Goal: Check status: Check status

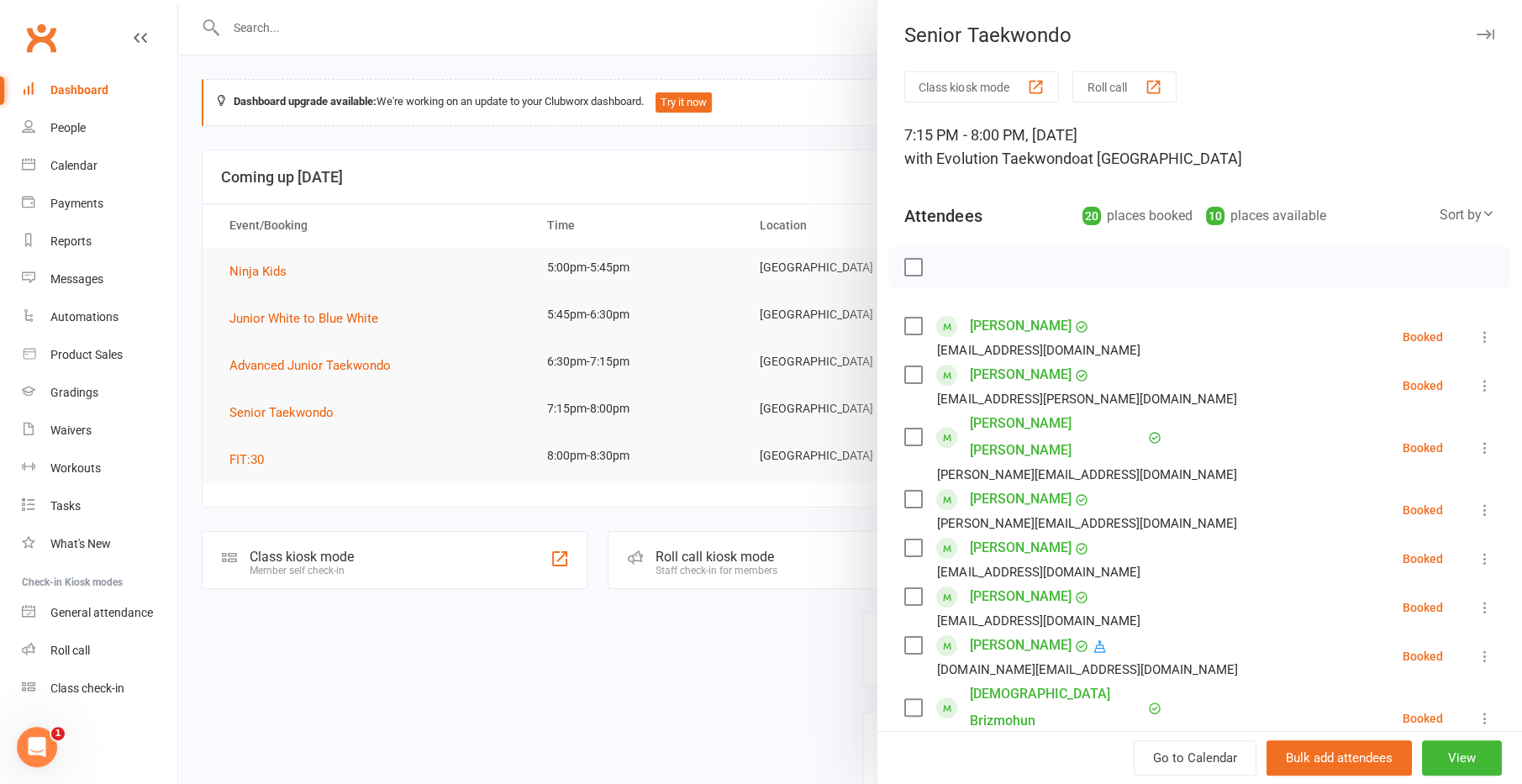
scroll to position [308, 0]
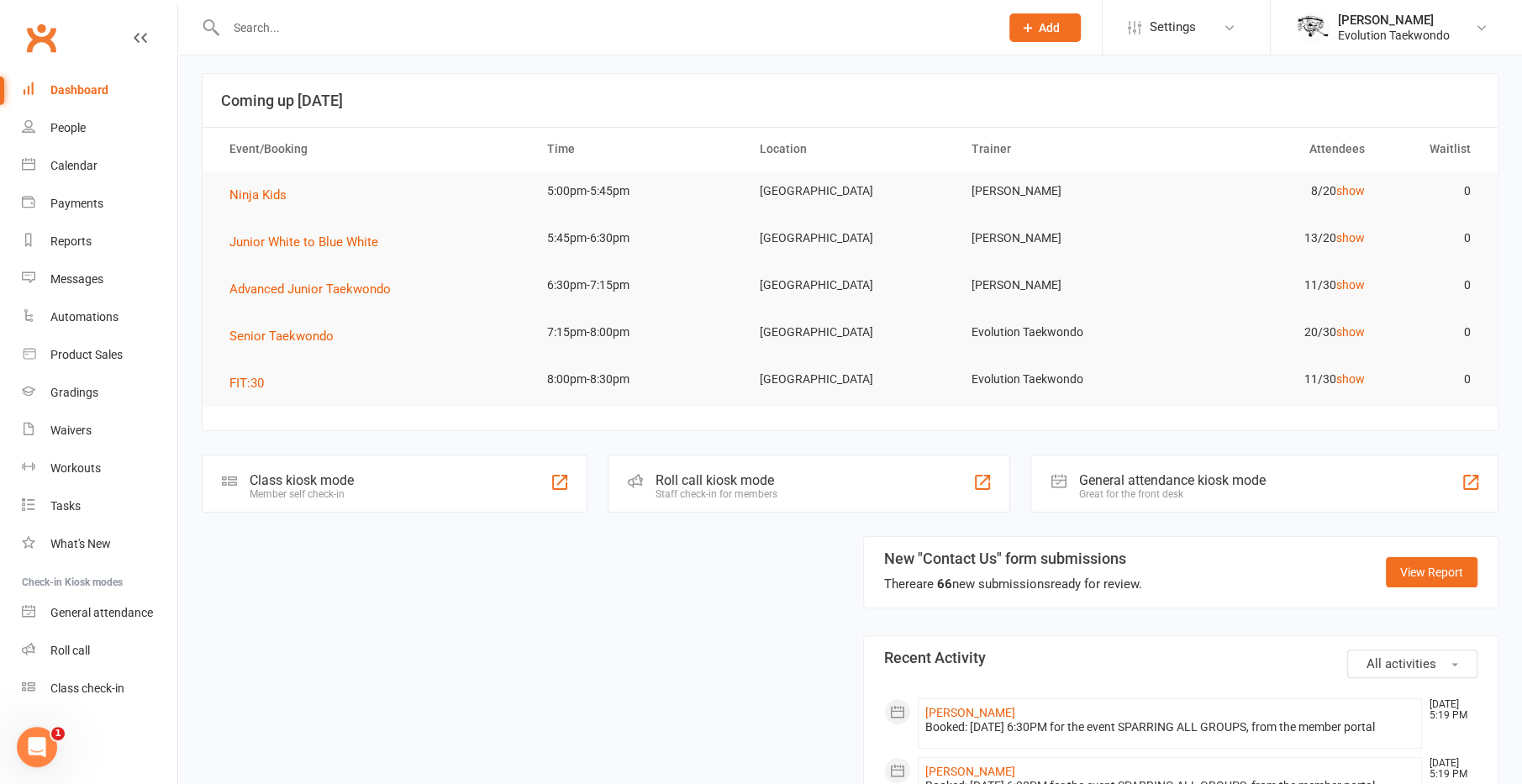
scroll to position [78, 0]
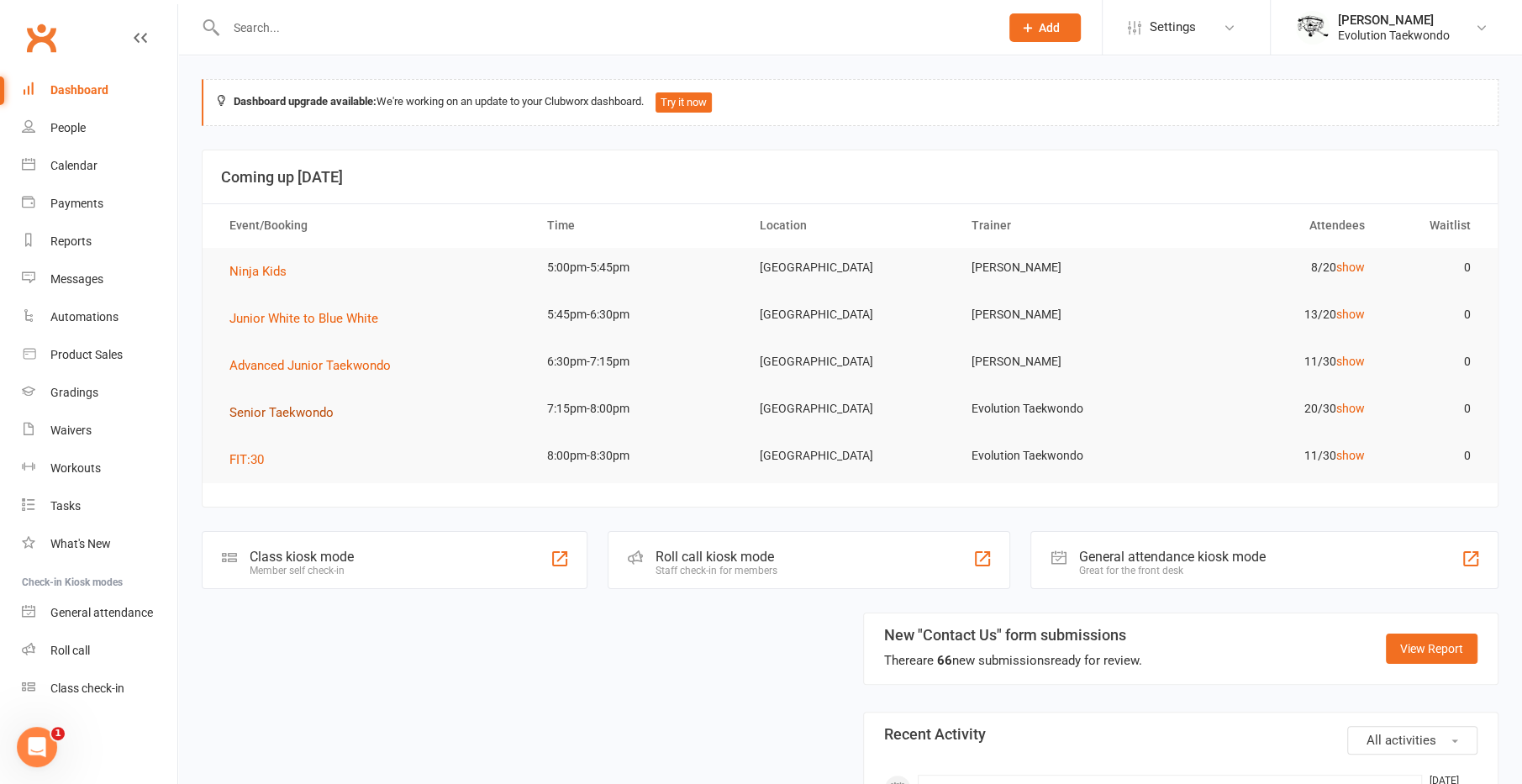
click at [292, 405] on span "Senior Taekwondo" at bounding box center [282, 412] width 104 height 15
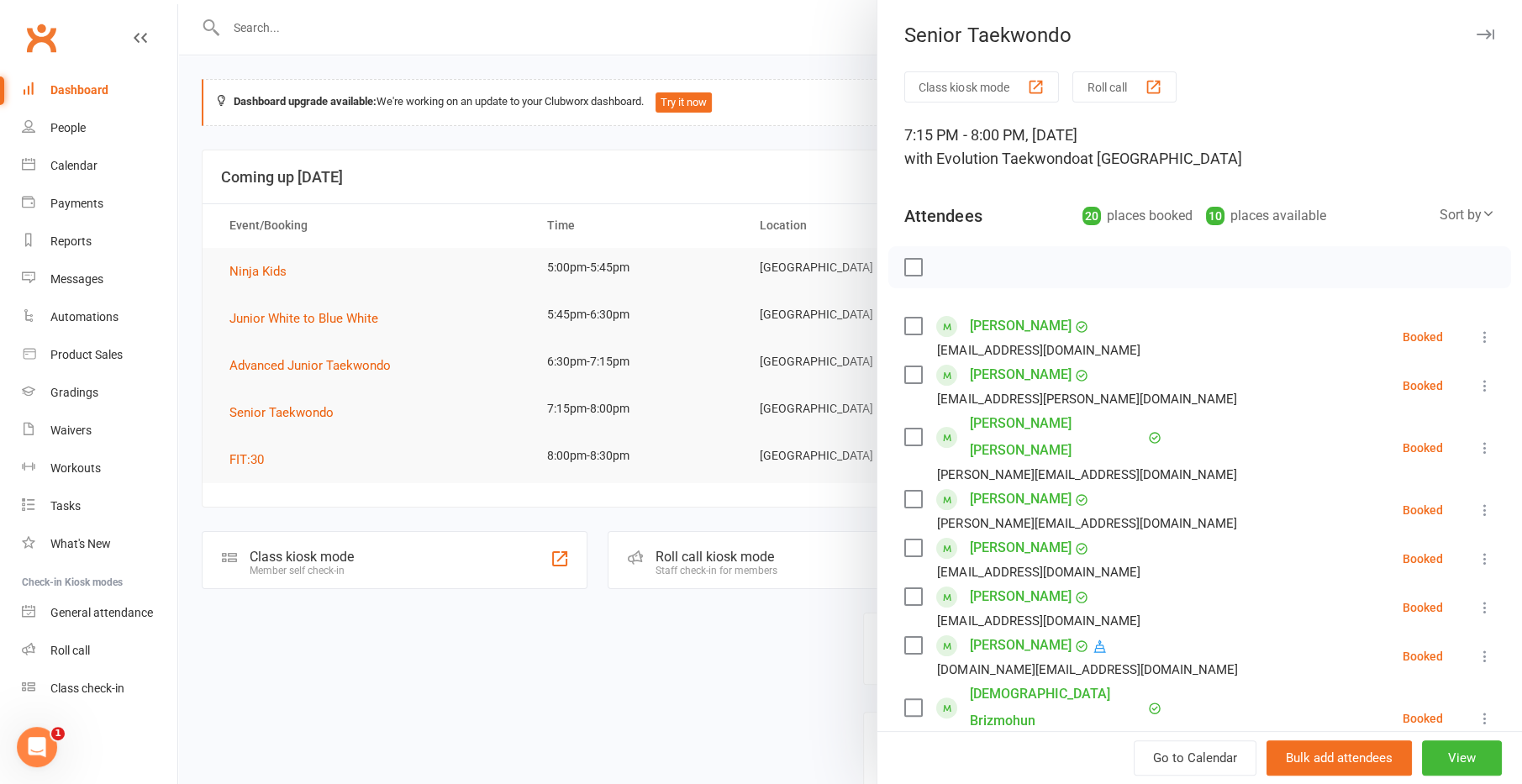
scroll to position [47, 0]
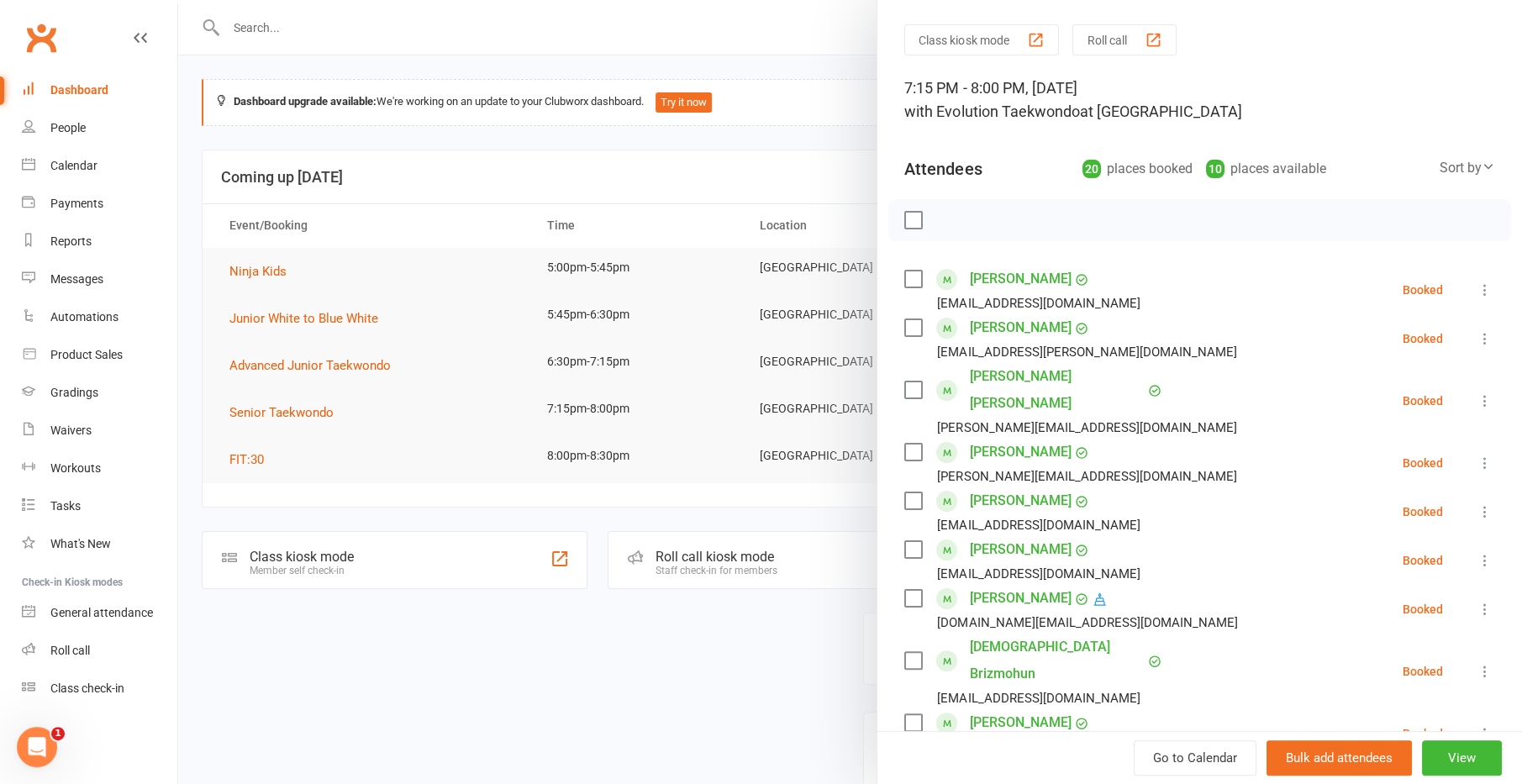
click at [1482, 163] on icon at bounding box center [1489, 167] width 14 height 14
click at [1352, 263] on link "Booking created" at bounding box center [1411, 270] width 166 height 33
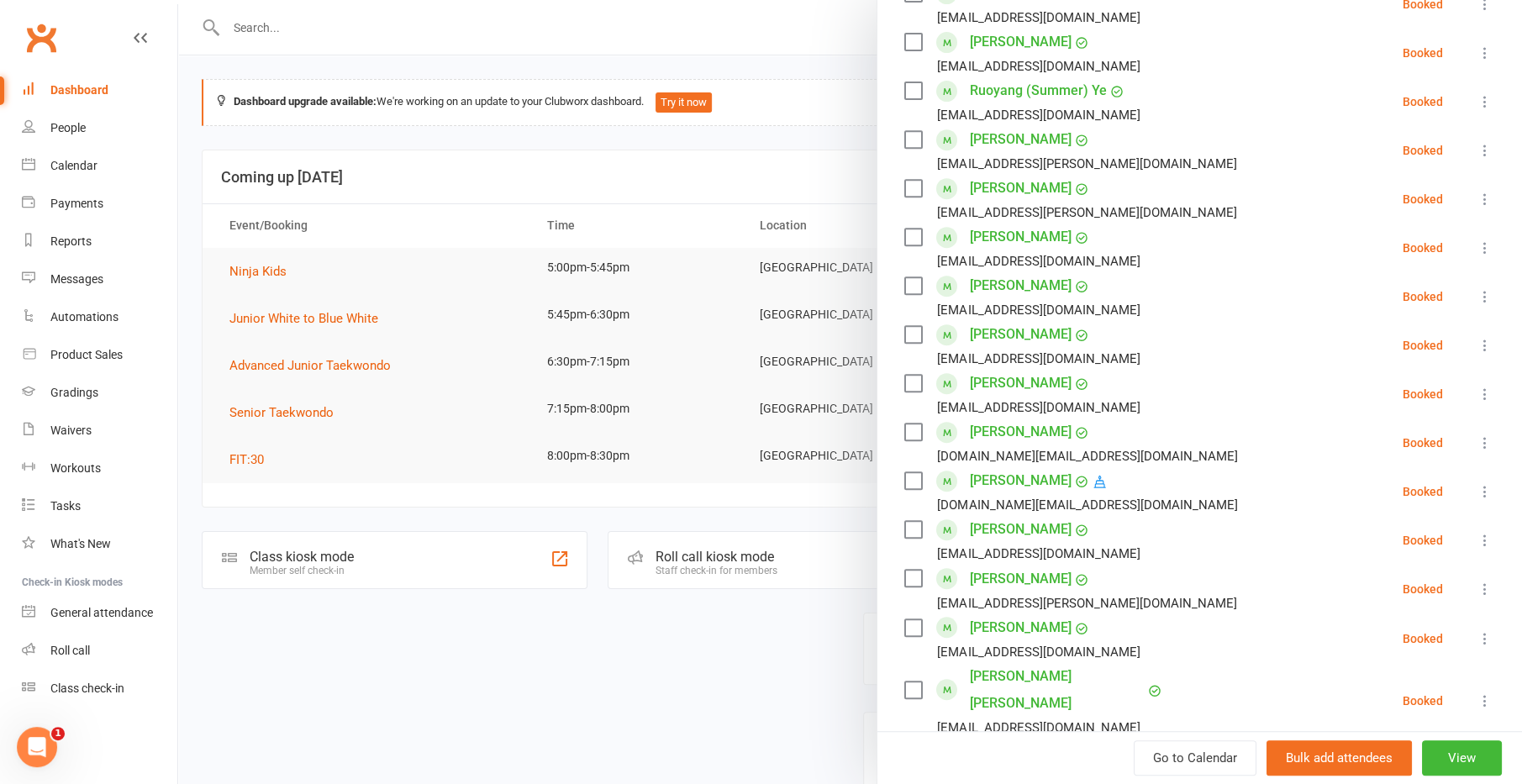
scroll to position [545, 0]
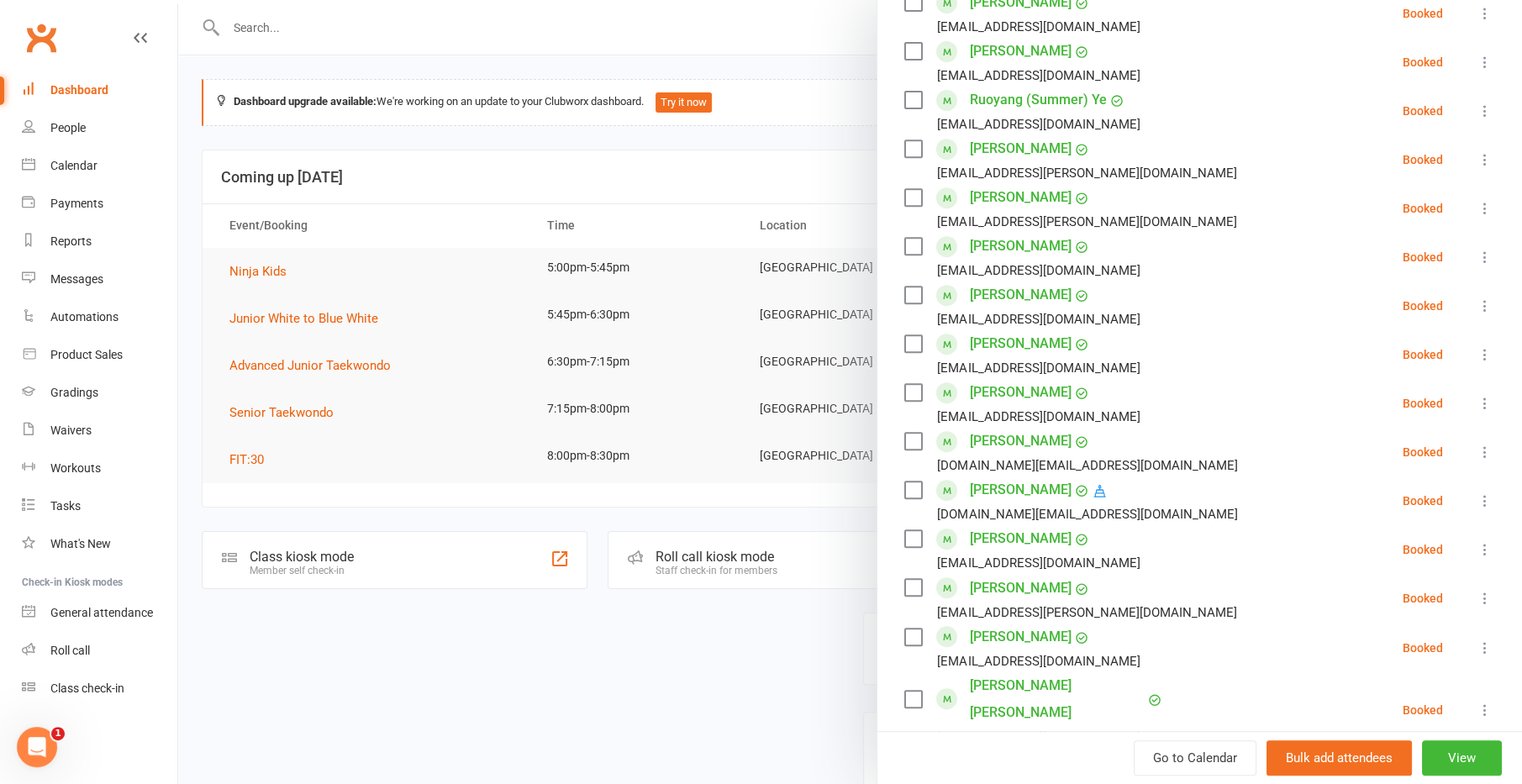
click at [742, 664] on div at bounding box center [850, 392] width 1344 height 784
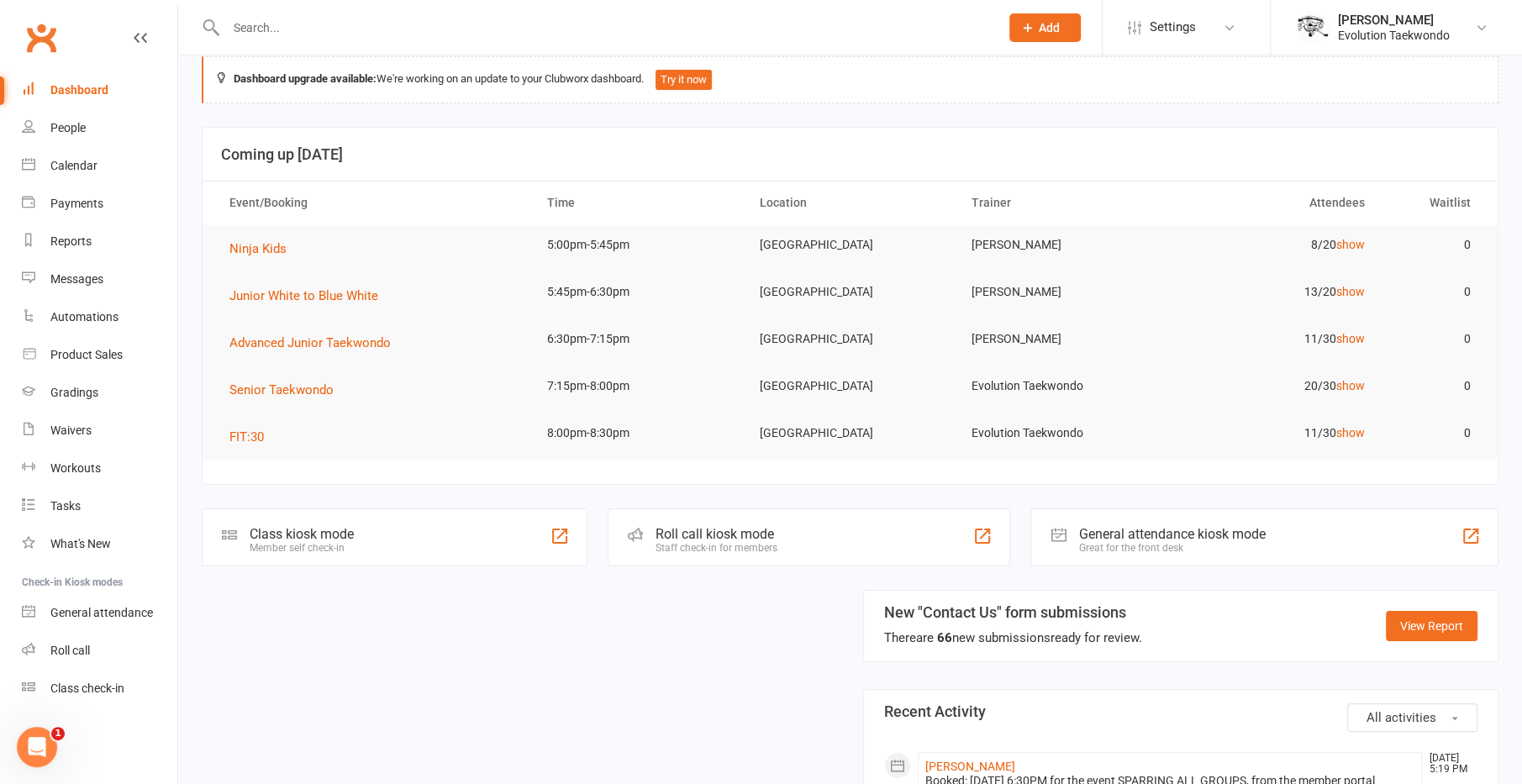
scroll to position [0, 0]
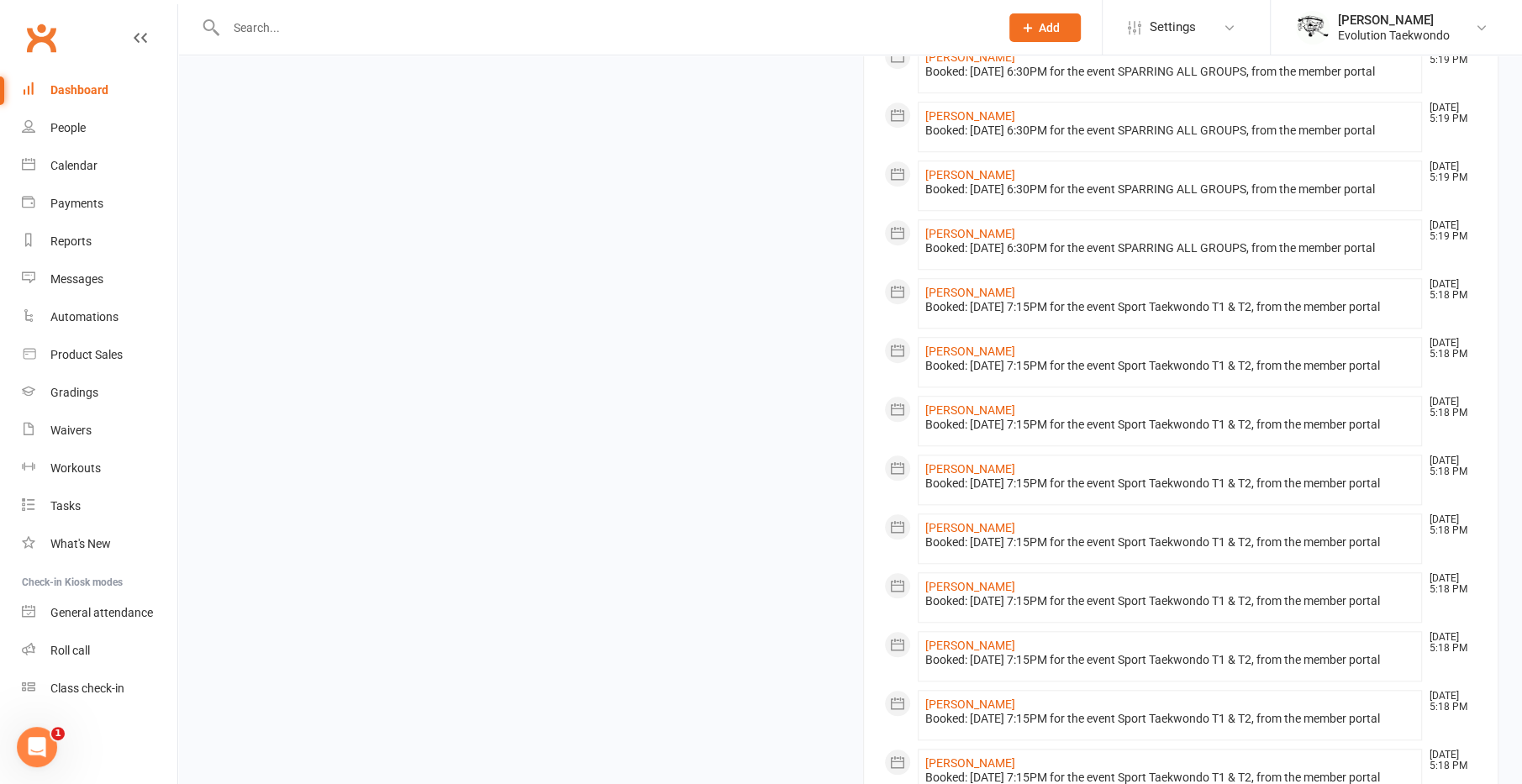
scroll to position [1507, 0]
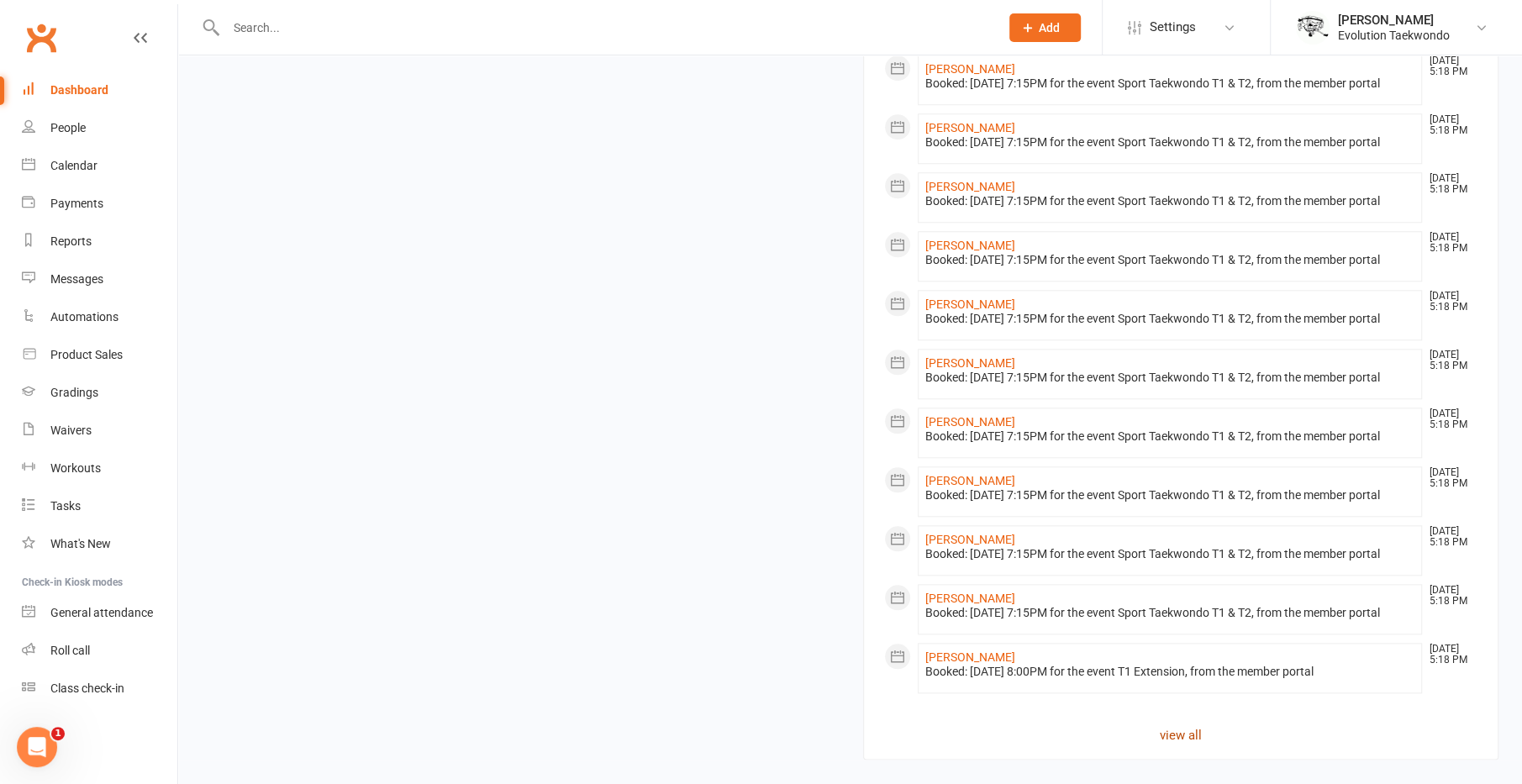
click at [1183, 735] on link "view all" at bounding box center [1181, 735] width 594 height 21
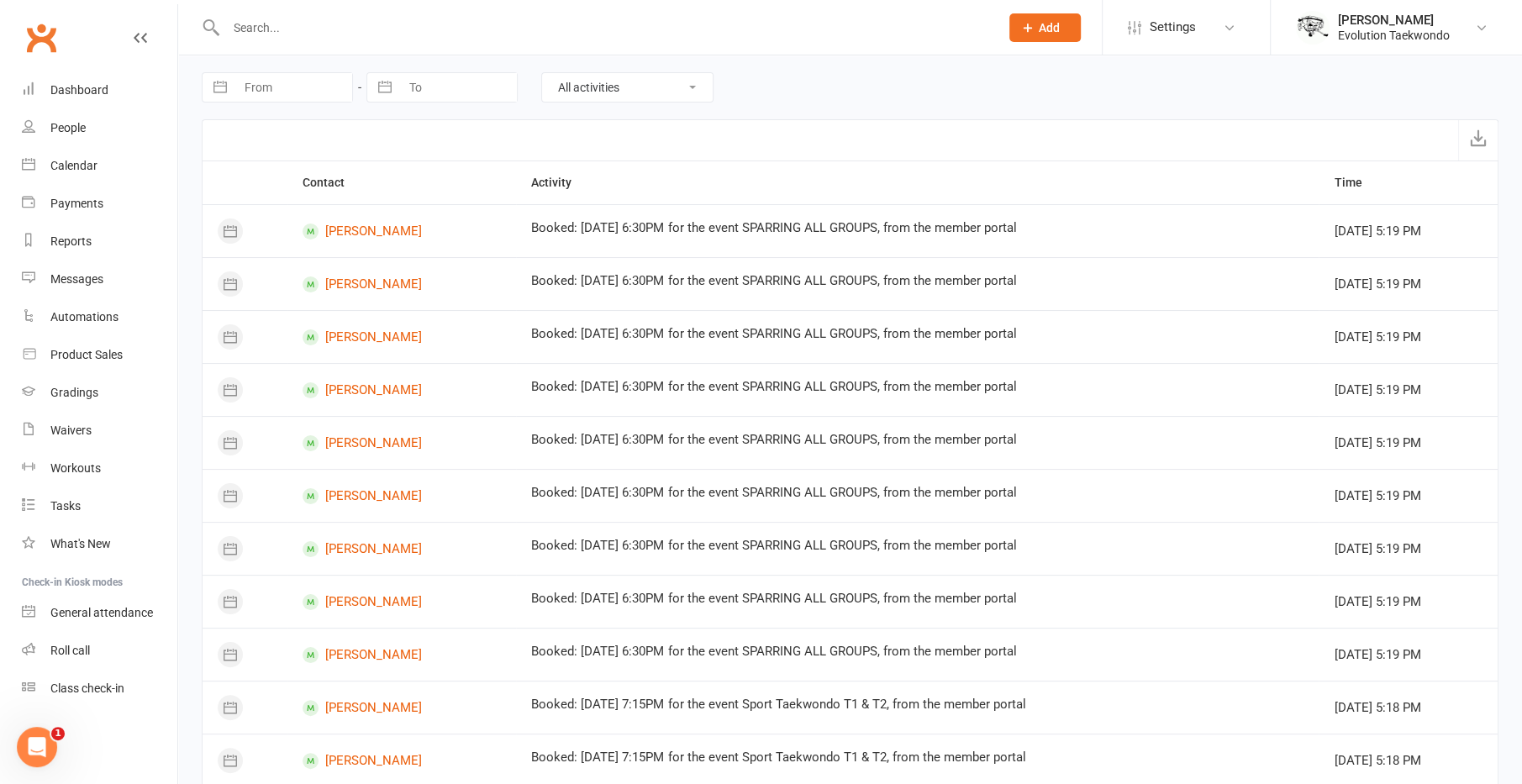
scroll to position [838, 0]
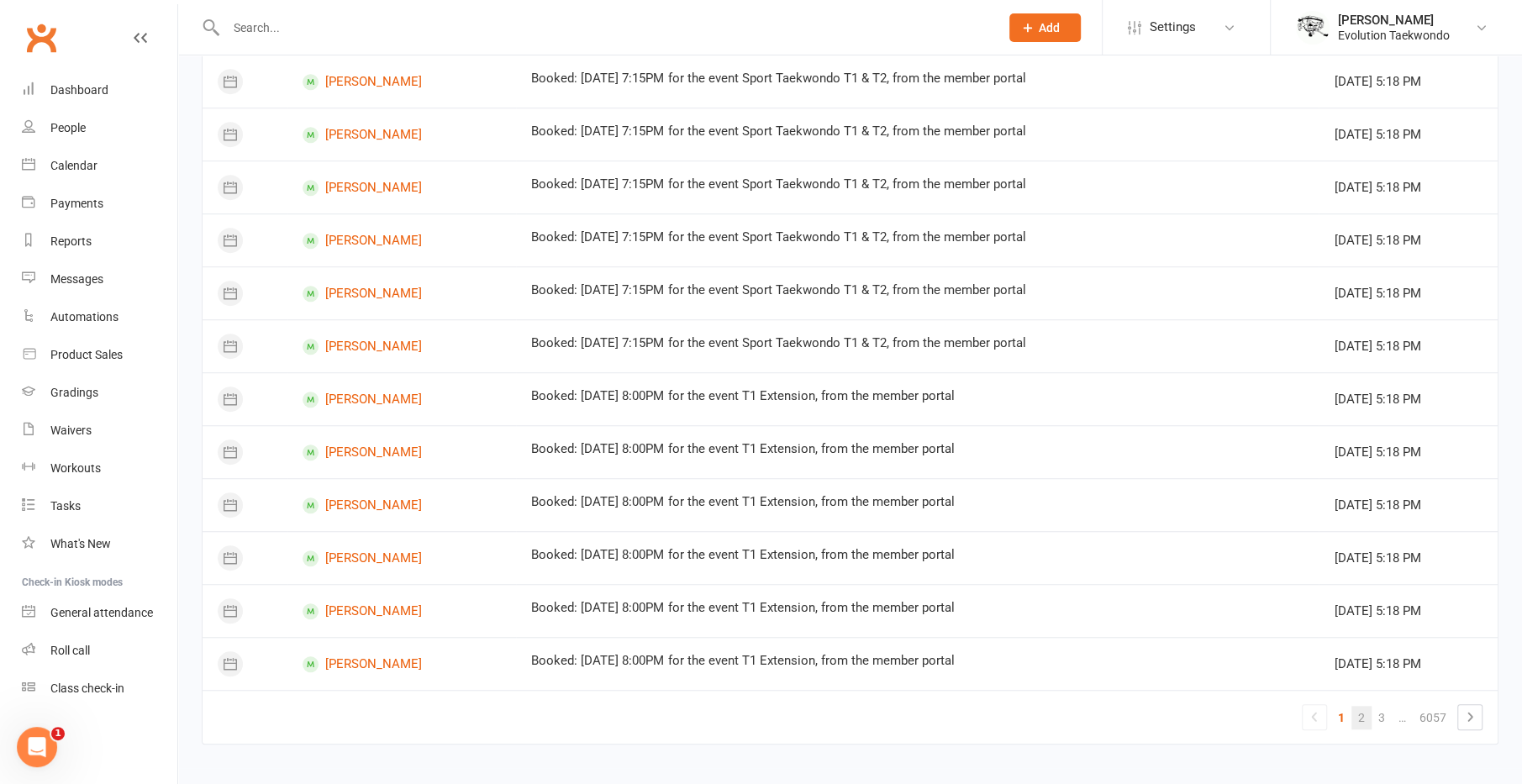
click at [1361, 712] on link "2" at bounding box center [1362, 718] width 21 height 24
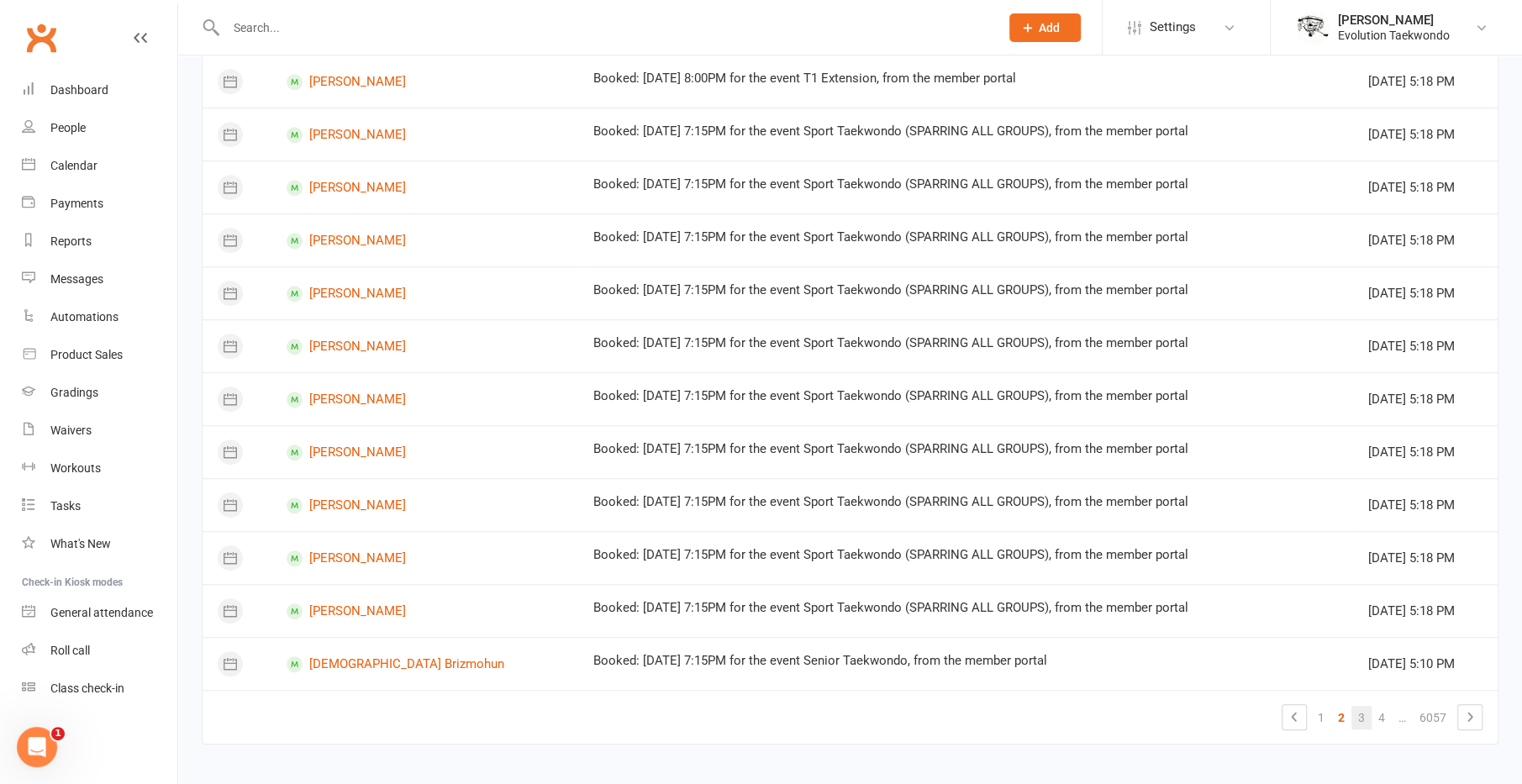
click at [1366, 708] on link "3" at bounding box center [1362, 718] width 21 height 24
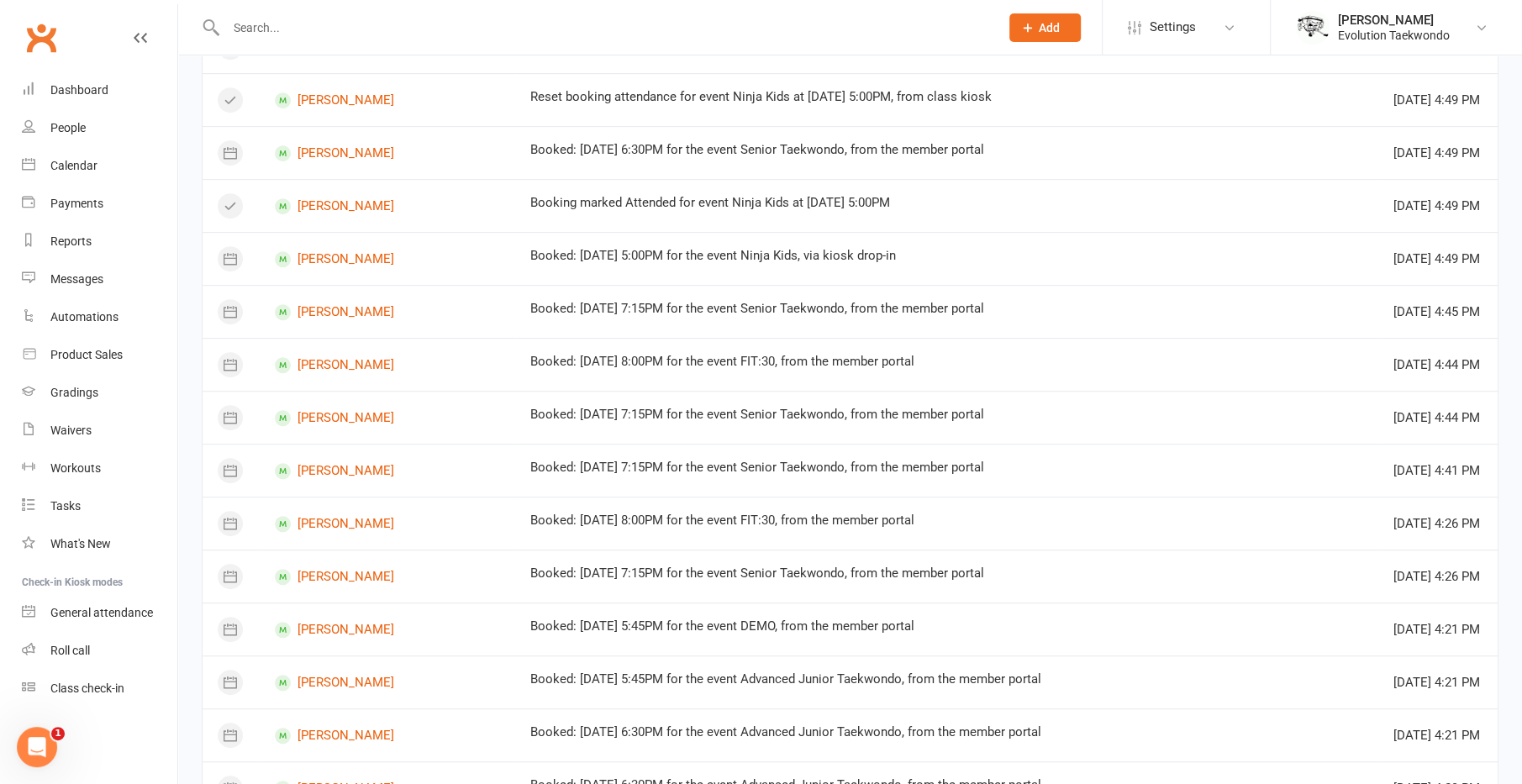
scroll to position [0, 0]
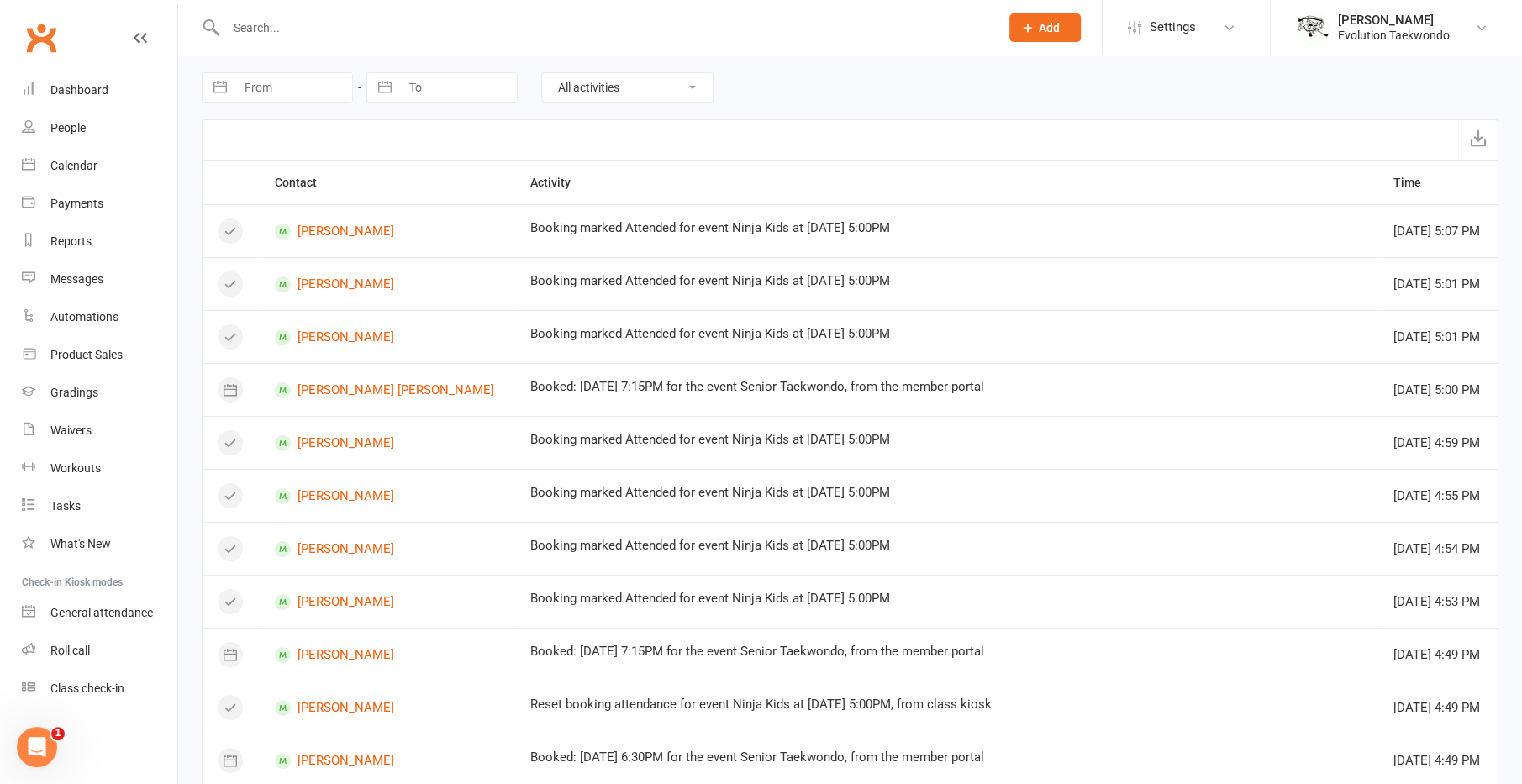
click at [48, 44] on link "Clubworx" at bounding box center [41, 37] width 42 height 42
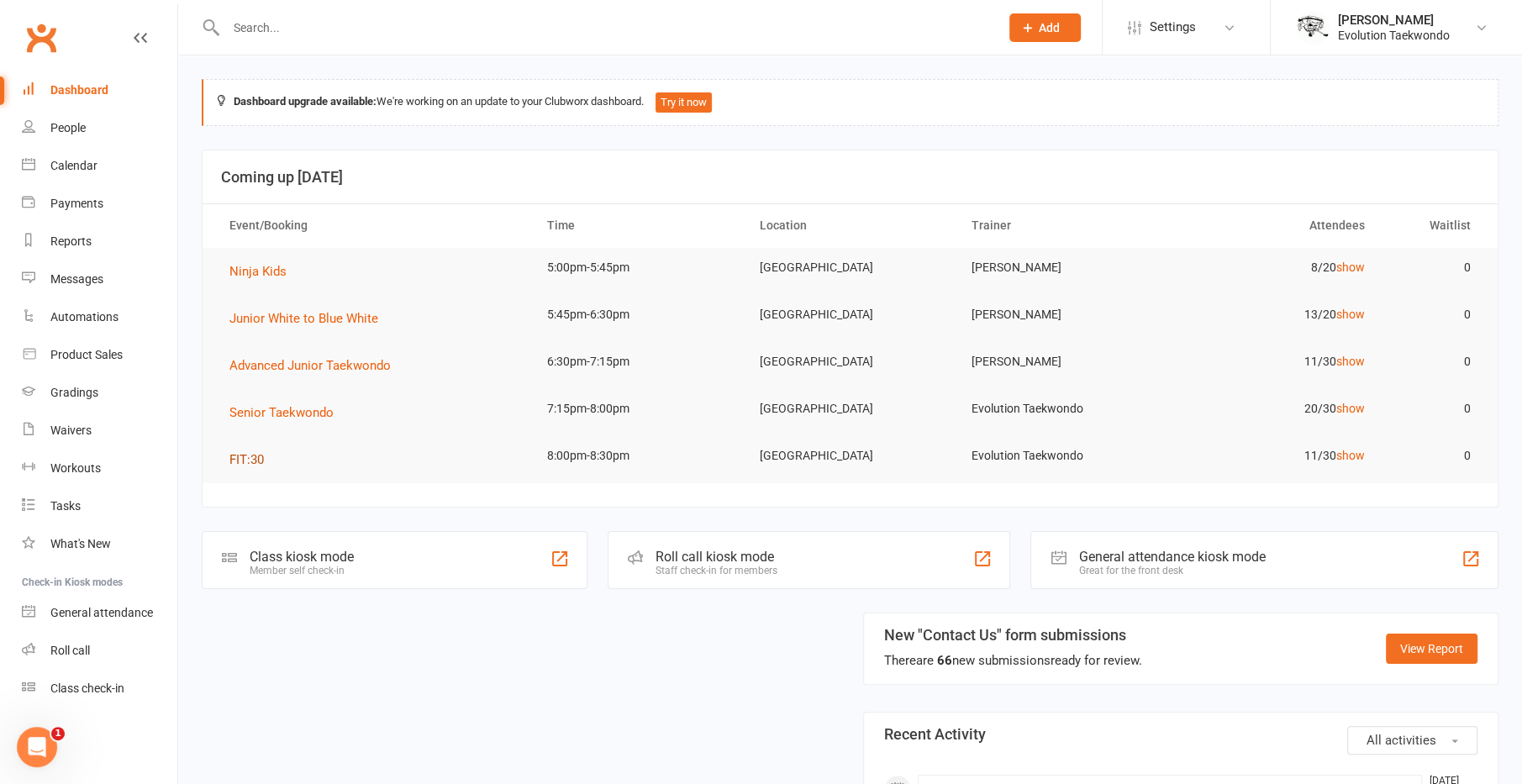
click at [242, 457] on span "FIT:30" at bounding box center [247, 459] width 34 height 15
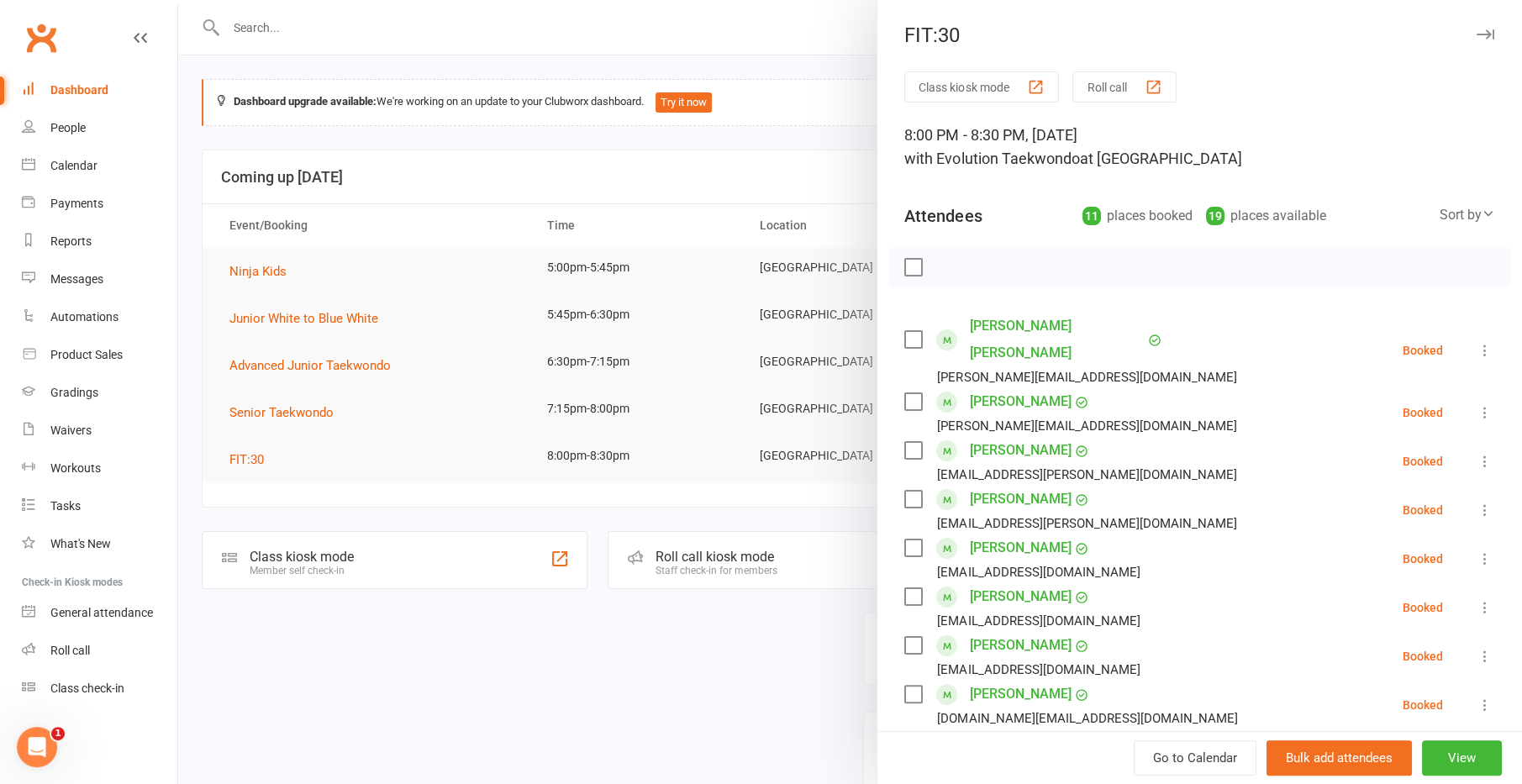
scroll to position [148, 0]
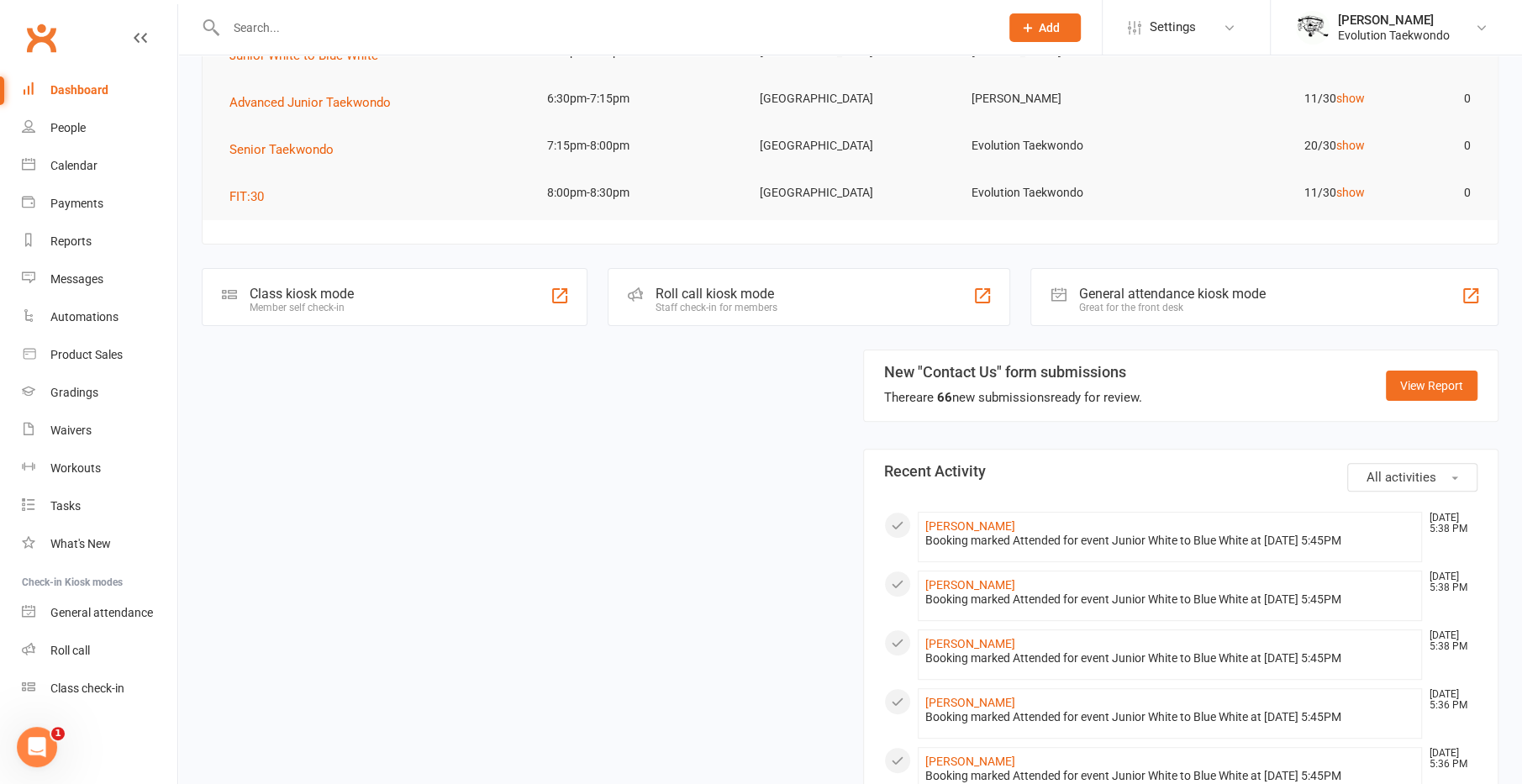
scroll to position [140, 0]
